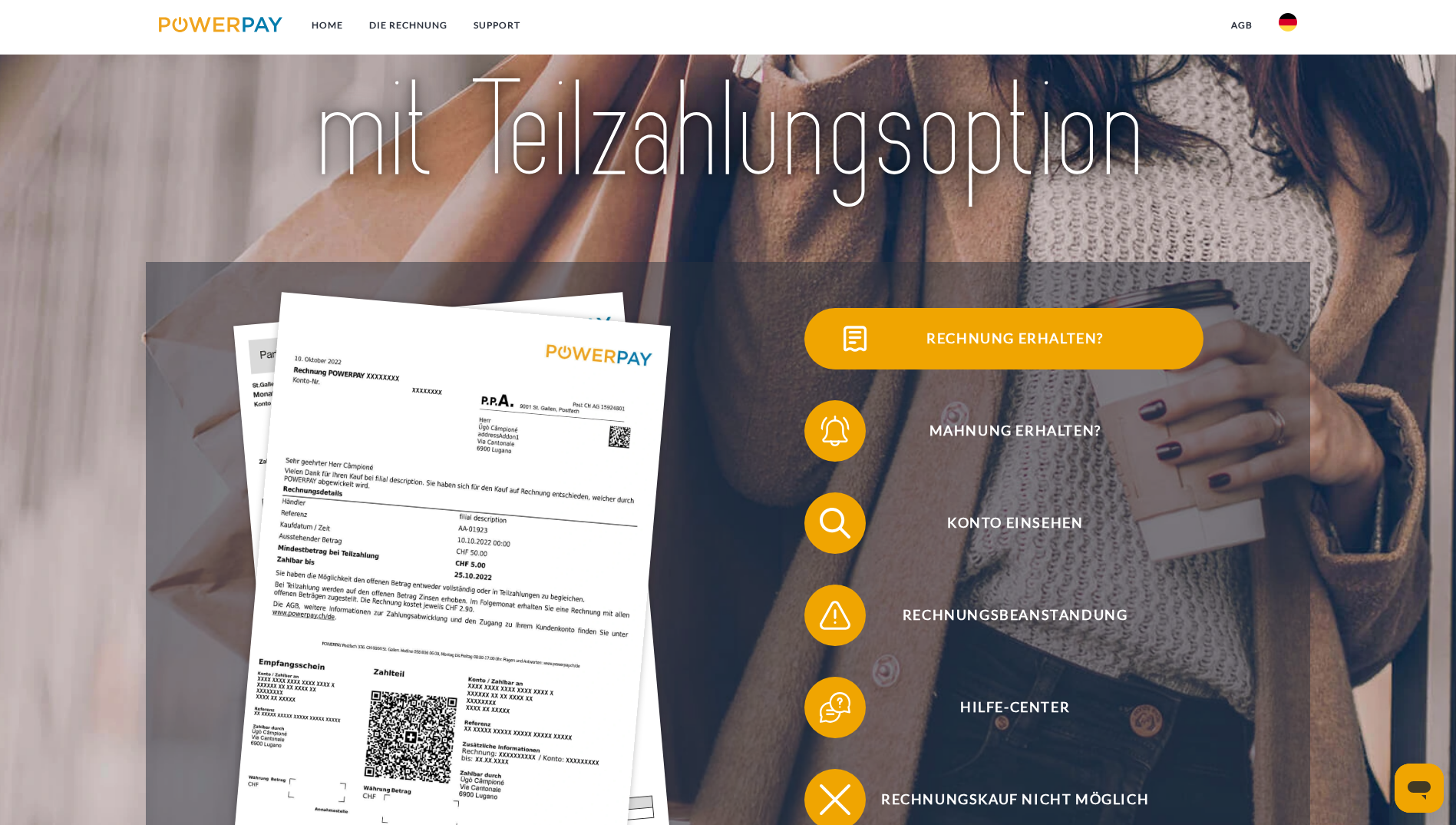
scroll to position [201, 0]
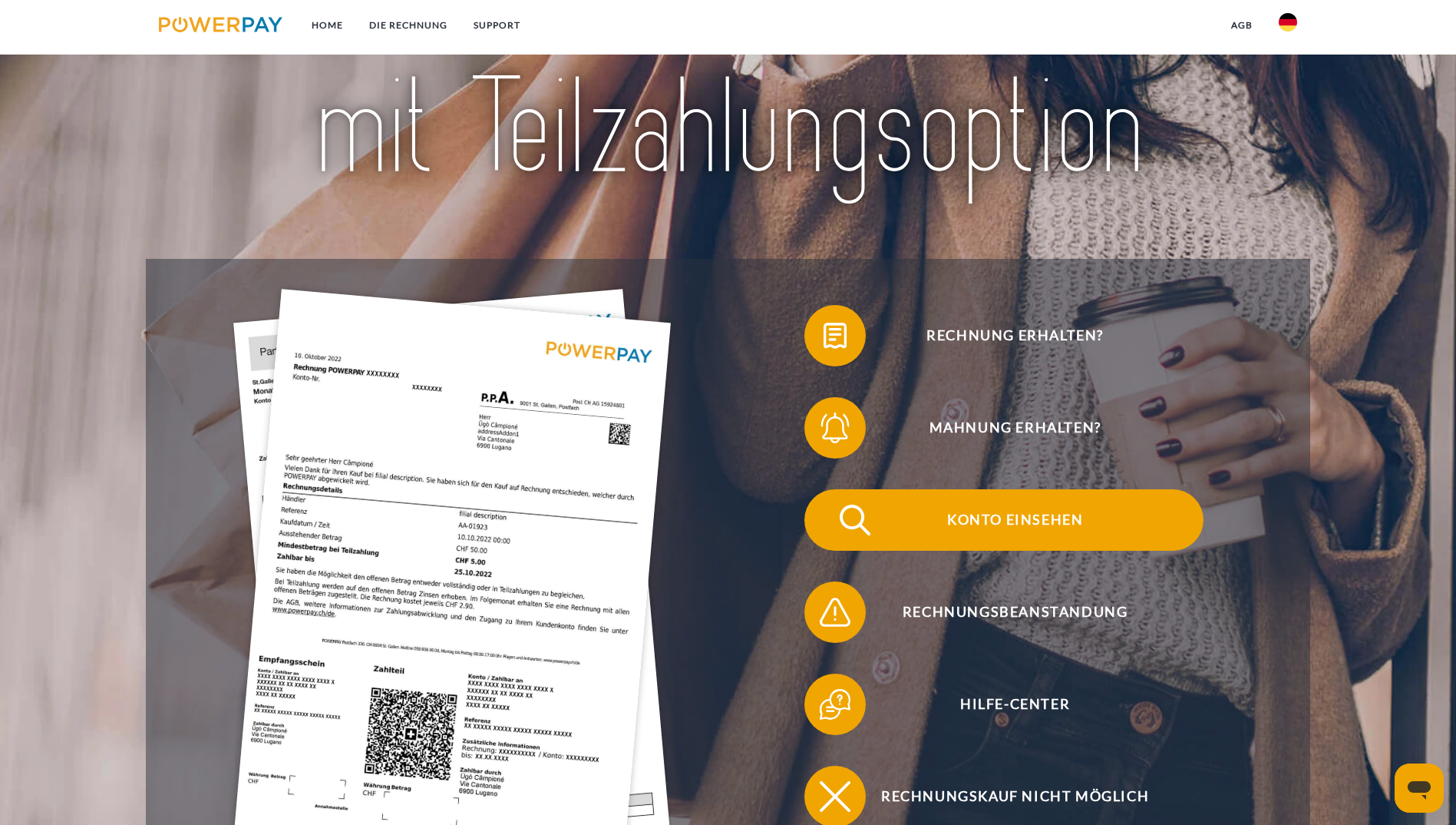
click at [826, 489] on span "Konto einsehen" at bounding box center [1015, 519] width 376 height 61
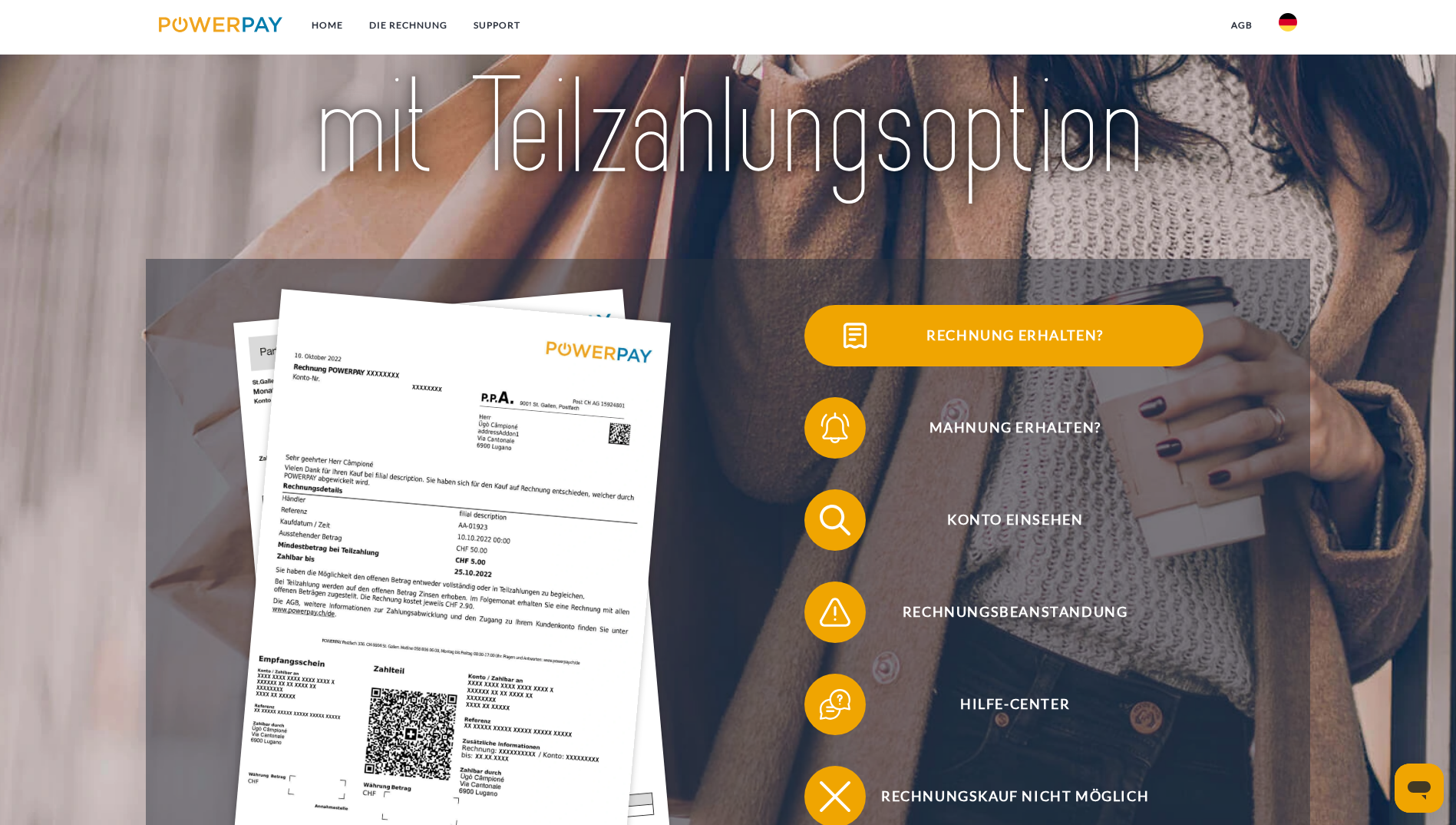
click at [826, 363] on span "Rechnung erhalten?" at bounding box center [1015, 335] width 376 height 61
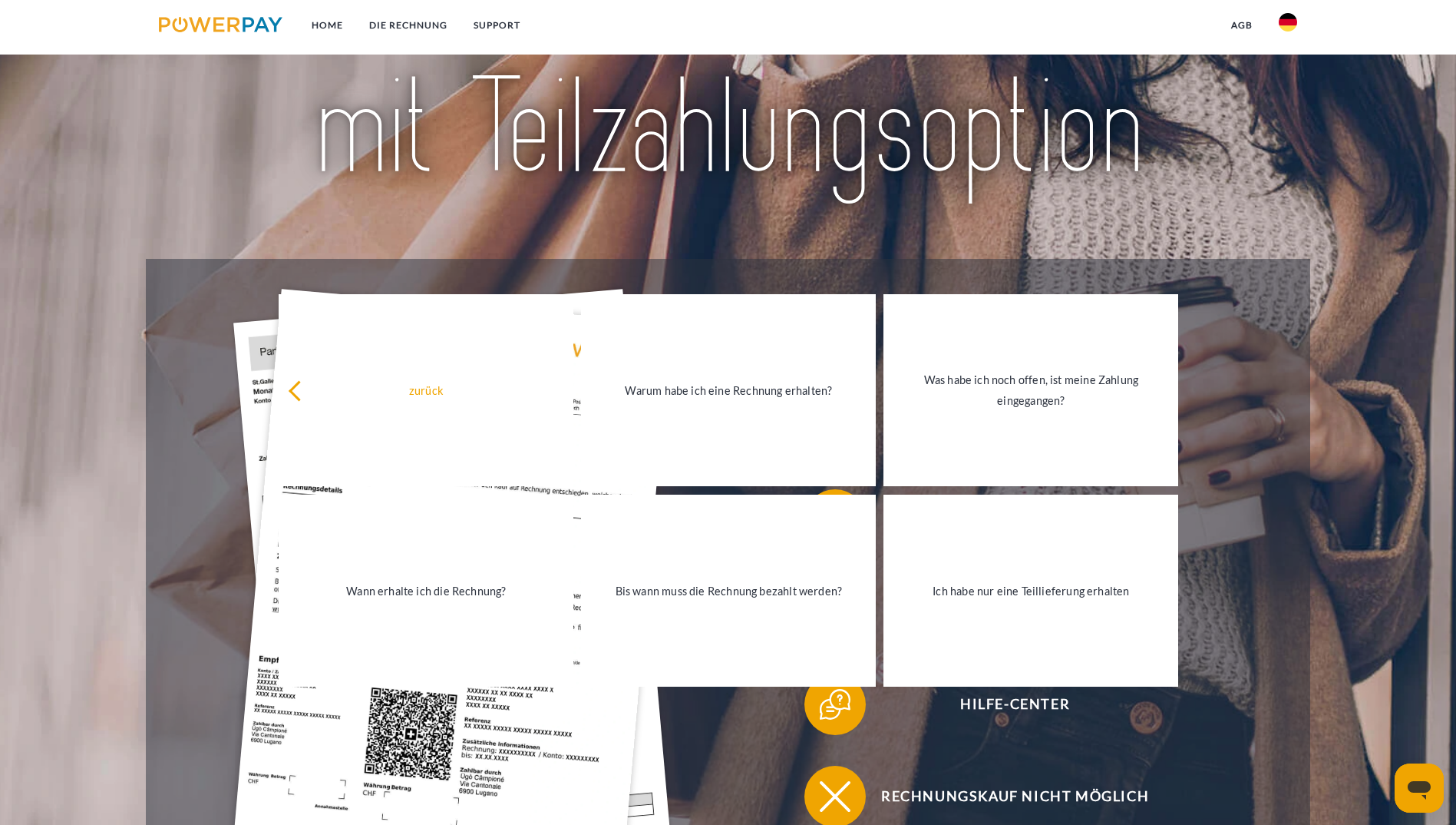
click at [679, 240] on div at bounding box center [728, 49] width 1165 height 418
click at [234, 326] on img at bounding box center [452, 581] width 437 height 585
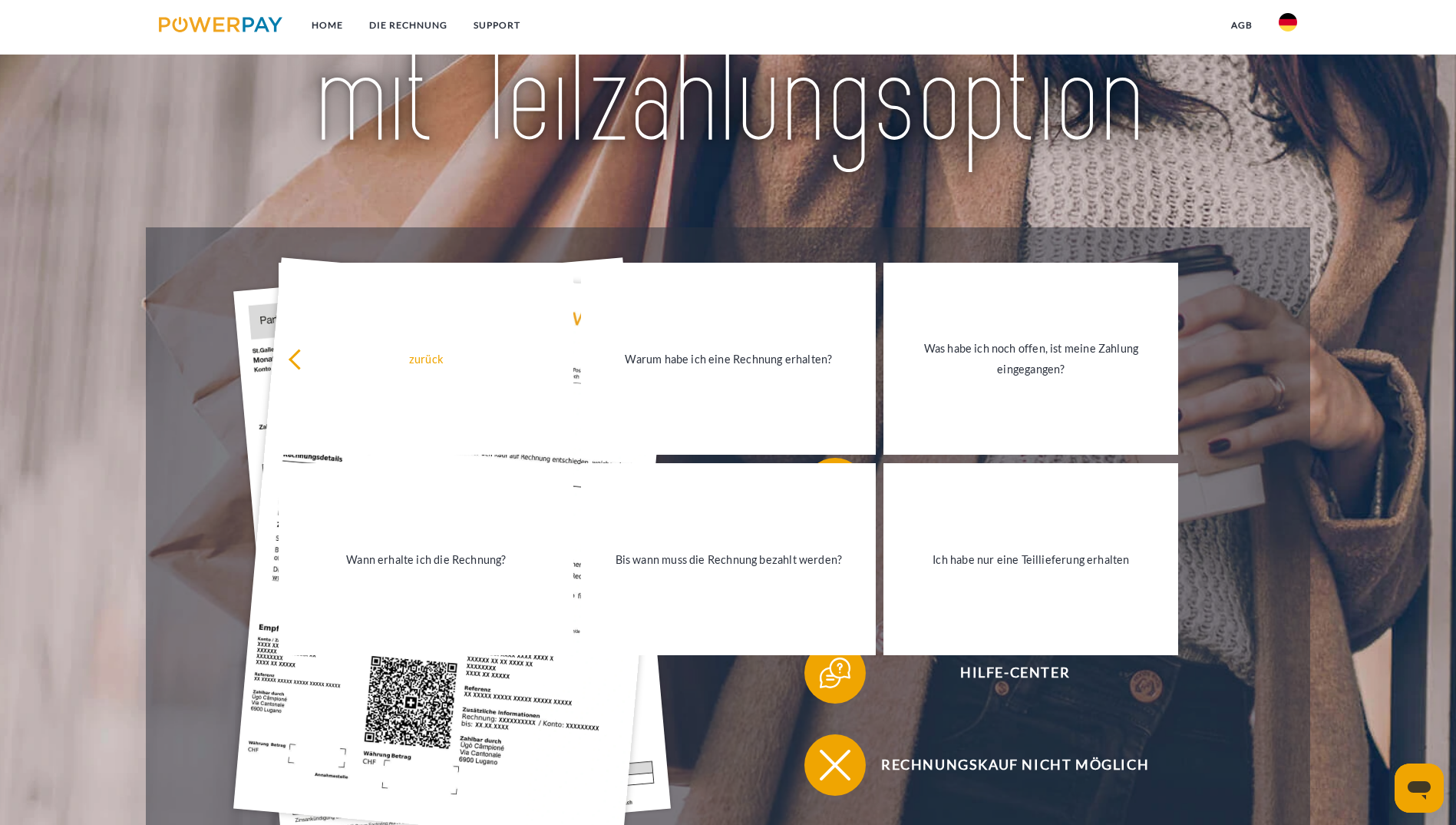
scroll to position [201, 0]
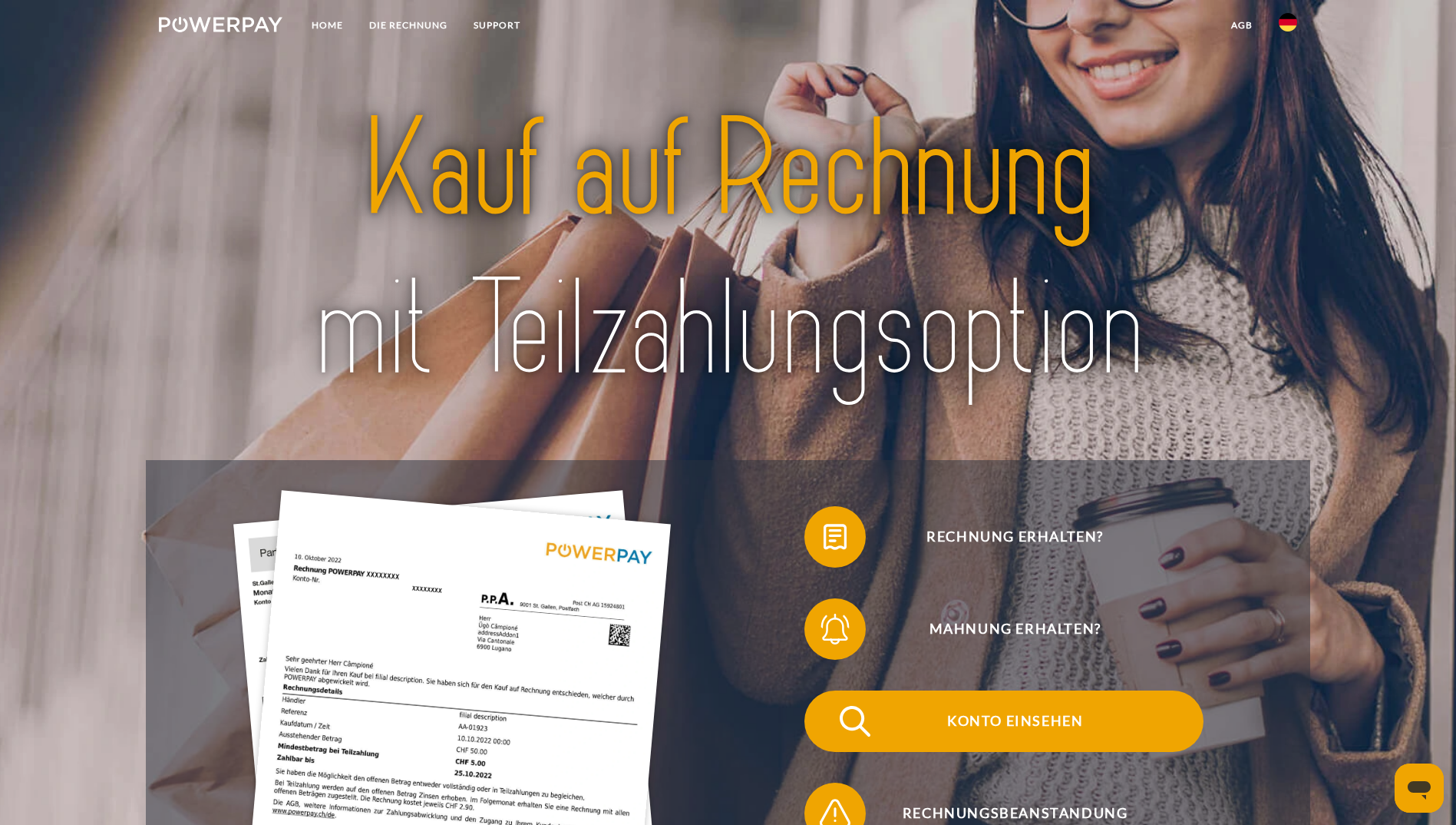
click at [826, 690] on span "Konto einsehen" at bounding box center [1015, 720] width 376 height 61
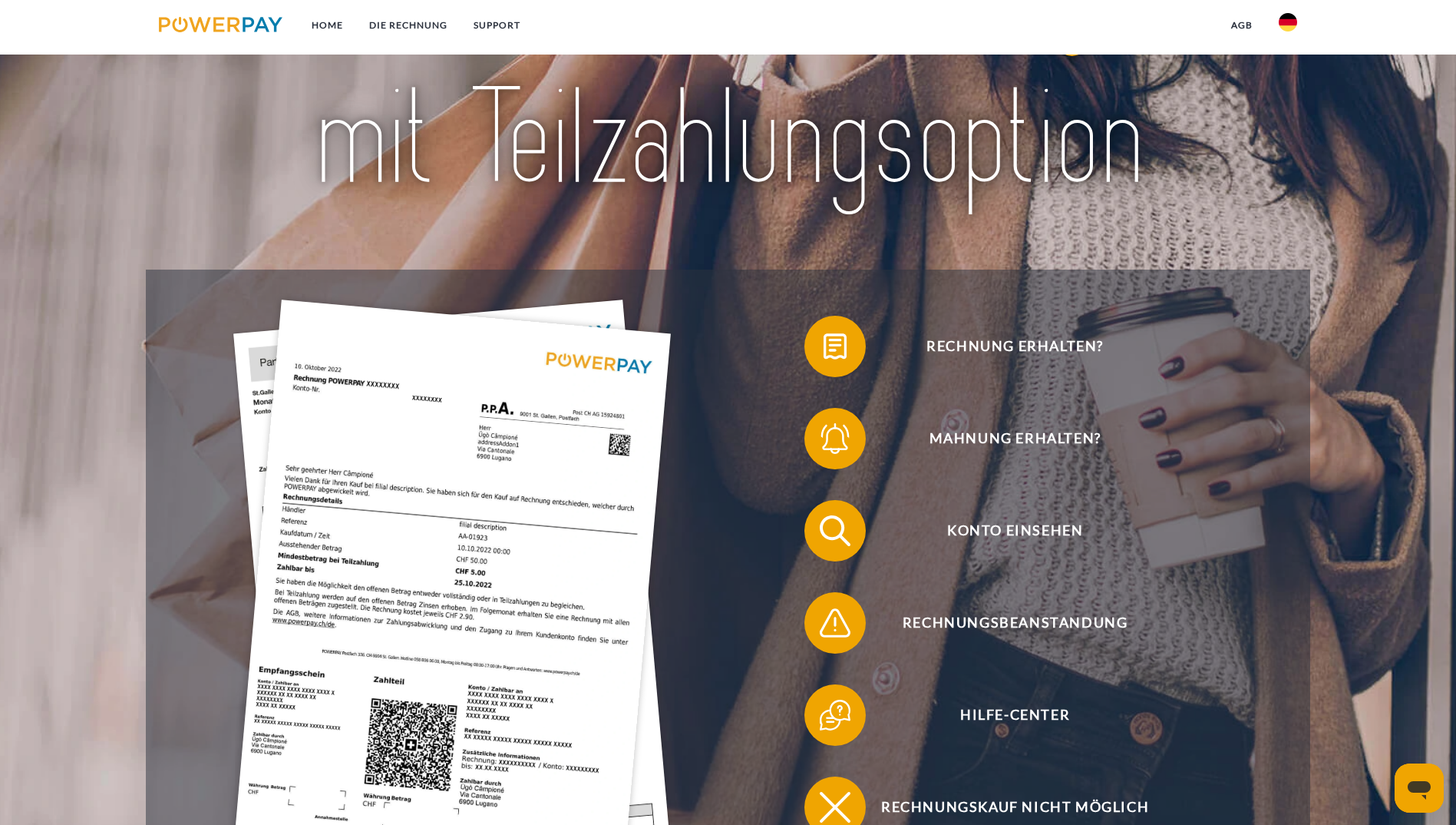
scroll to position [191, 0]
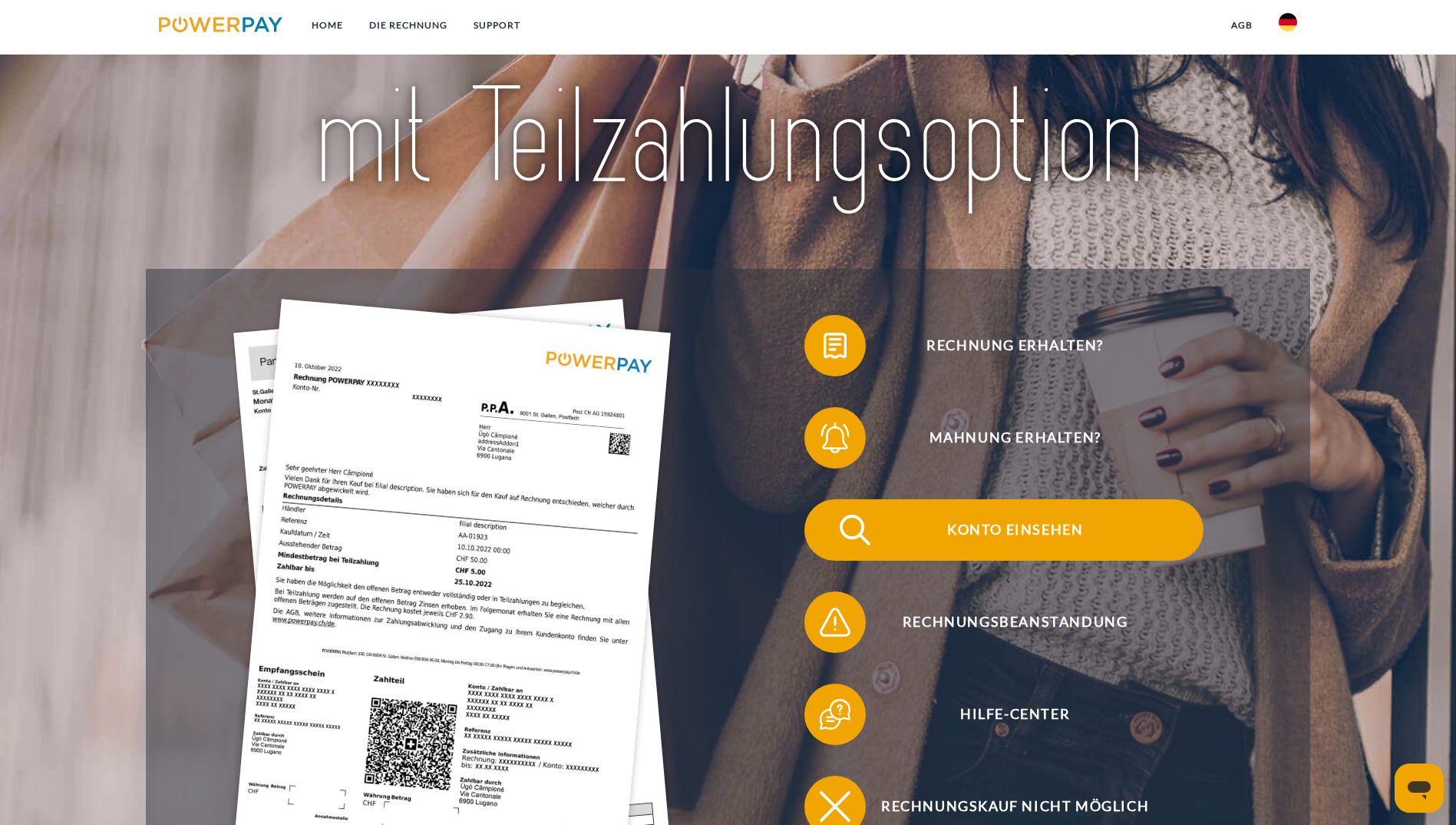
click at [826, 499] on span "Konto einsehen" at bounding box center [1015, 529] width 376 height 61
